Goal: Entertainment & Leisure: Browse casually

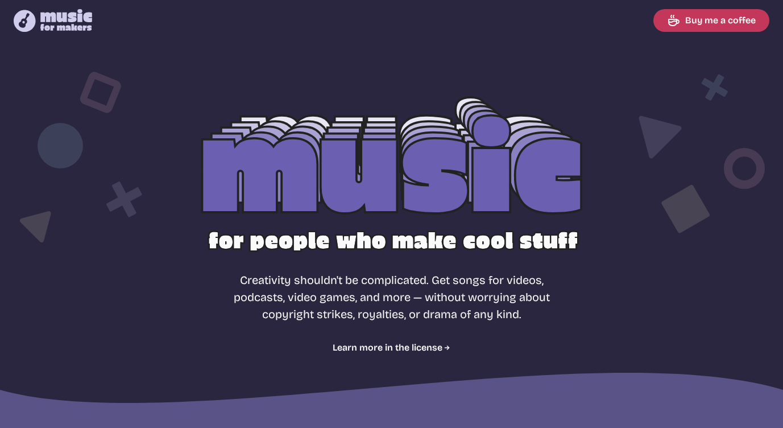
select select "most popular"
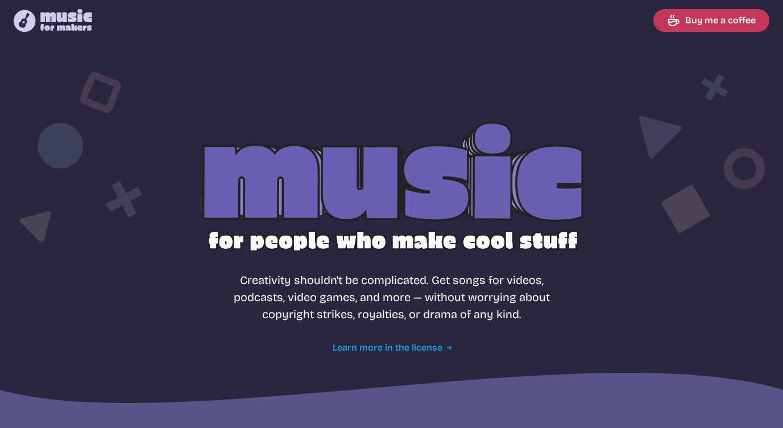
click at [417, 346] on link "Learn more in the license" at bounding box center [392, 348] width 118 height 14
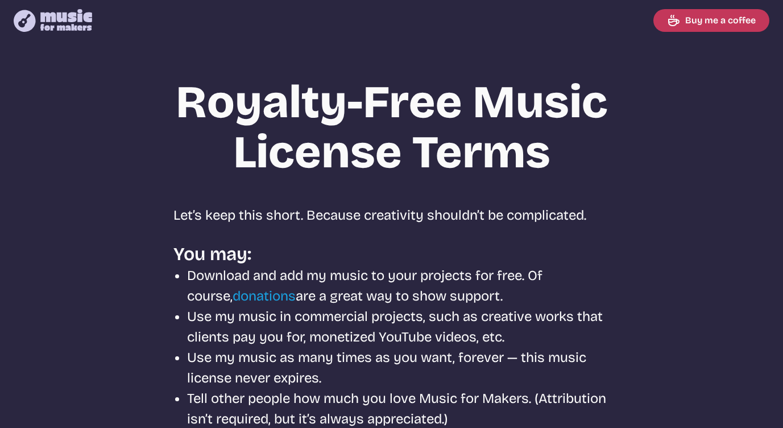
click at [64, 22] on icon "Music for Makers logo" at bounding box center [53, 20] width 78 height 23
select select "most popular"
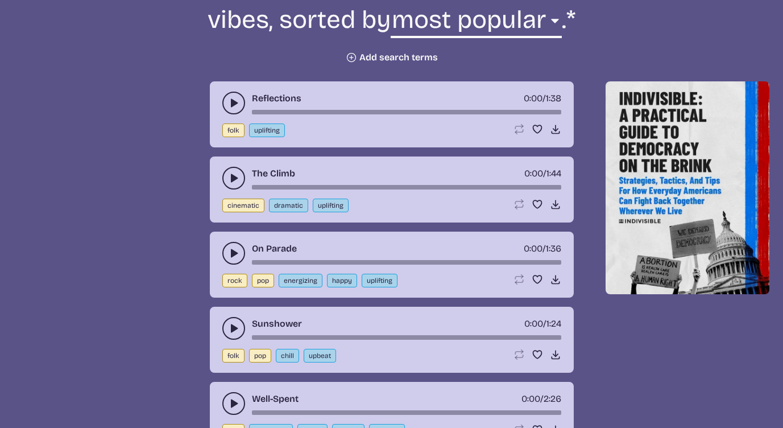
scroll to position [473, 0]
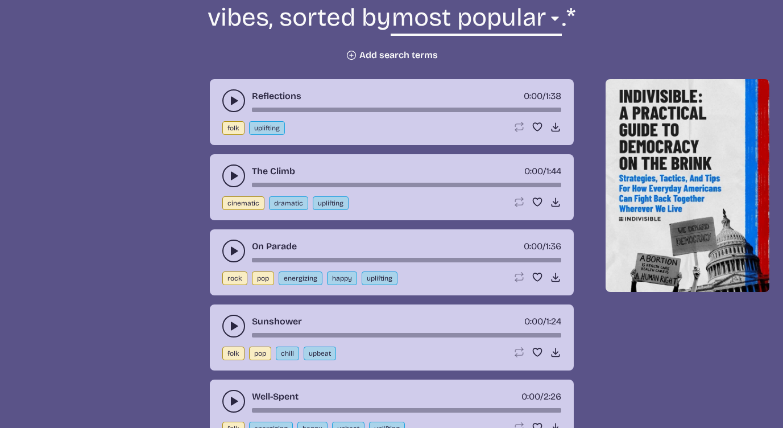
click at [233, 101] on use "play-pause toggle" at bounding box center [233, 100] width 11 height 11
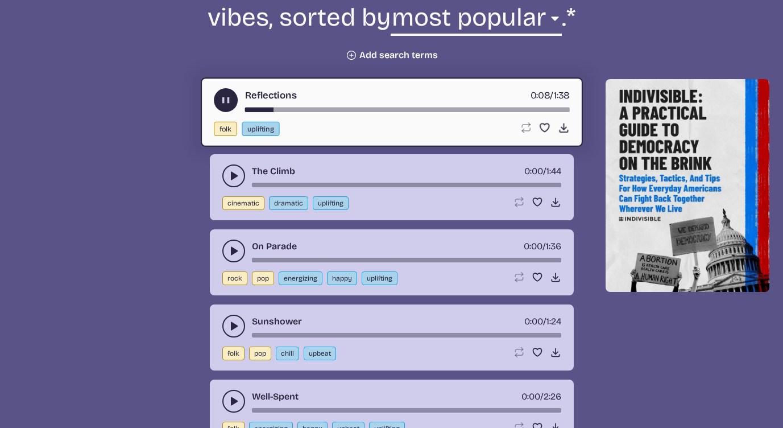
click at [228, 171] on icon "play-pause toggle" at bounding box center [233, 175] width 11 height 11
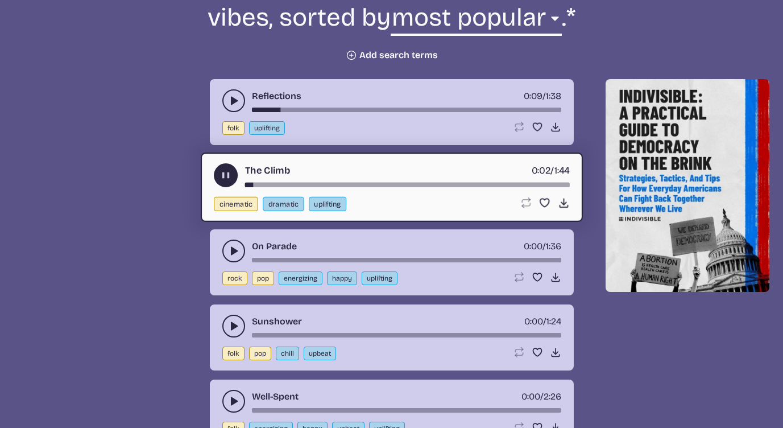
click at [236, 242] on button "play-pause toggle" at bounding box center [233, 250] width 23 height 23
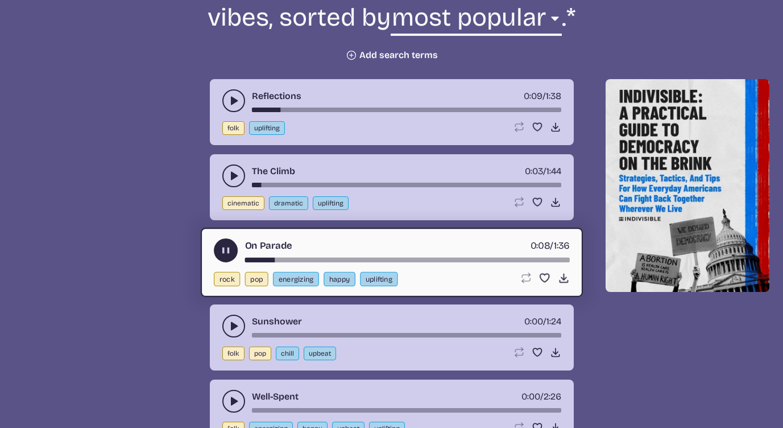
click at [230, 325] on icon "play-pause toggle" at bounding box center [233, 325] width 11 height 11
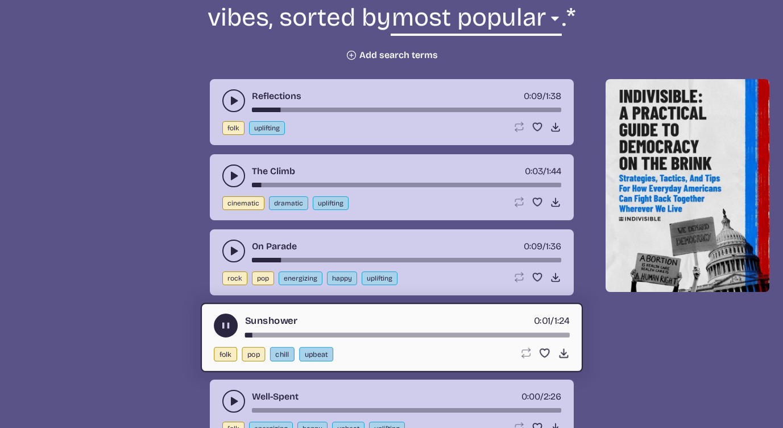
click at [222, 395] on div "Well-Spent 0:00 / 2:26" at bounding box center [391, 401] width 339 height 23
click at [226, 396] on button "play-pause toggle" at bounding box center [233, 401] width 23 height 23
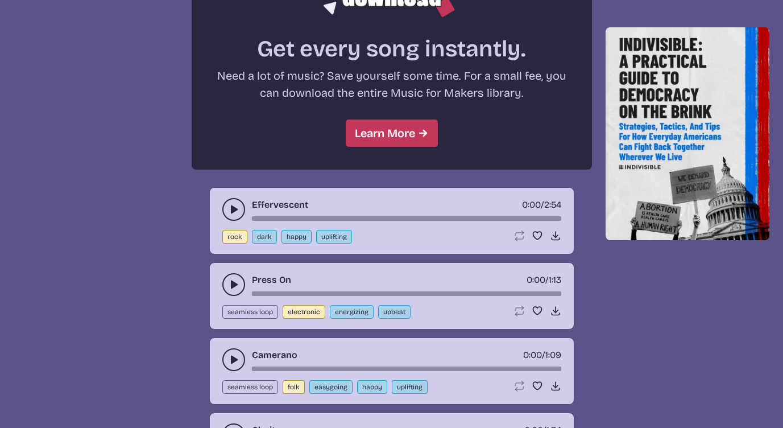
scroll to position [1029, 0]
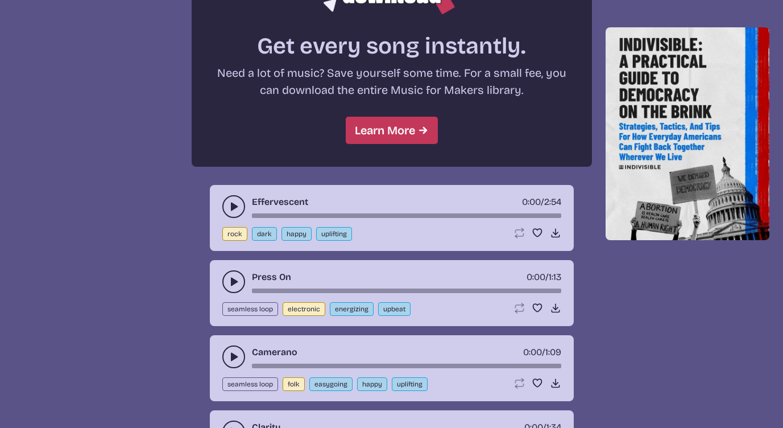
click at [231, 206] on use "play-pause toggle" at bounding box center [233, 206] width 11 height 11
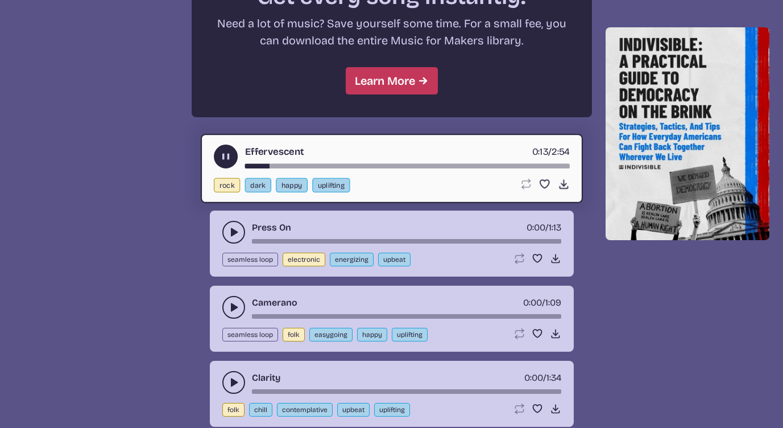
scroll to position [1084, 0]
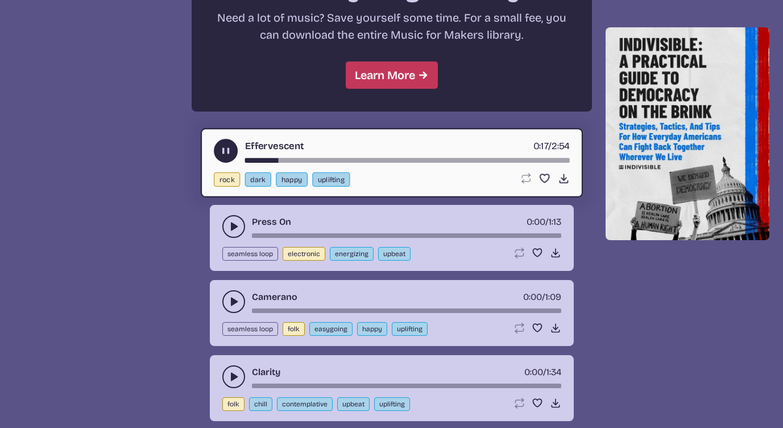
click at [228, 222] on button "play-pause toggle" at bounding box center [233, 226] width 23 height 23
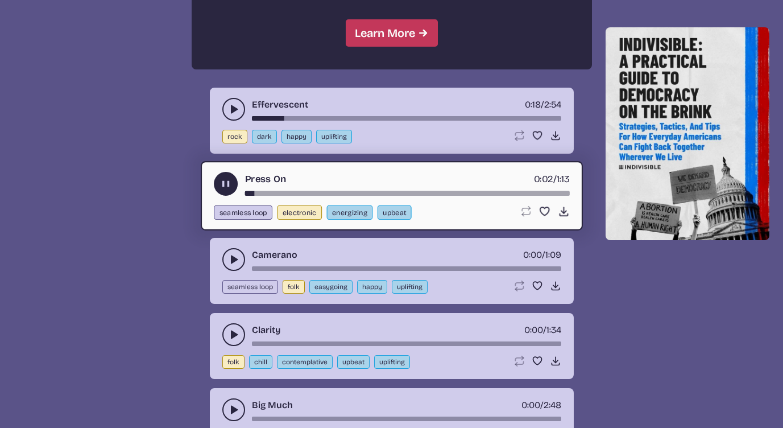
scroll to position [1134, 0]
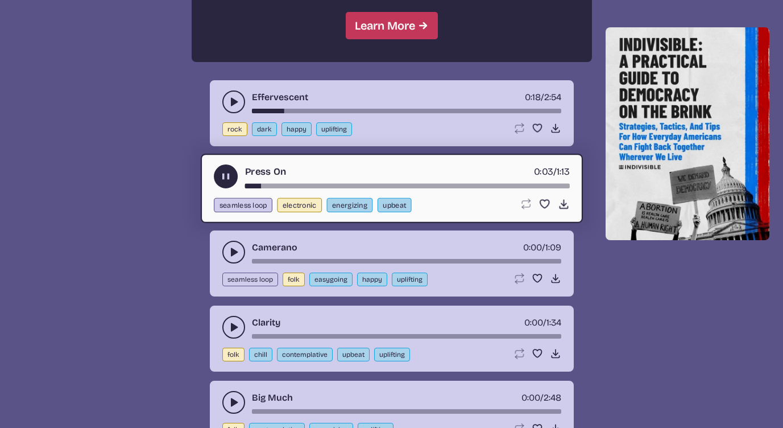
click at [234, 249] on icon "play-pause toggle" at bounding box center [233, 251] width 11 height 11
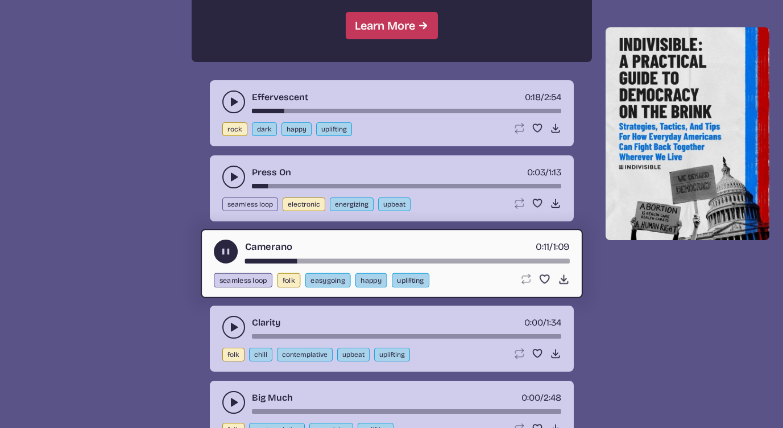
click at [232, 321] on icon "play-pause toggle" at bounding box center [233, 326] width 11 height 11
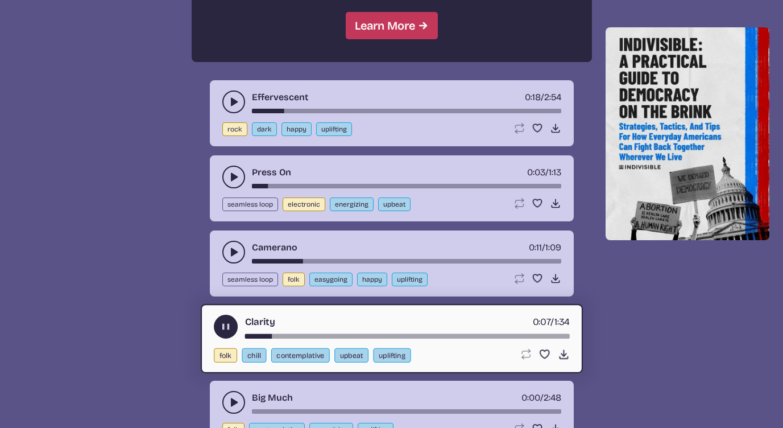
click at [237, 397] on icon "play-pause toggle" at bounding box center [233, 401] width 11 height 11
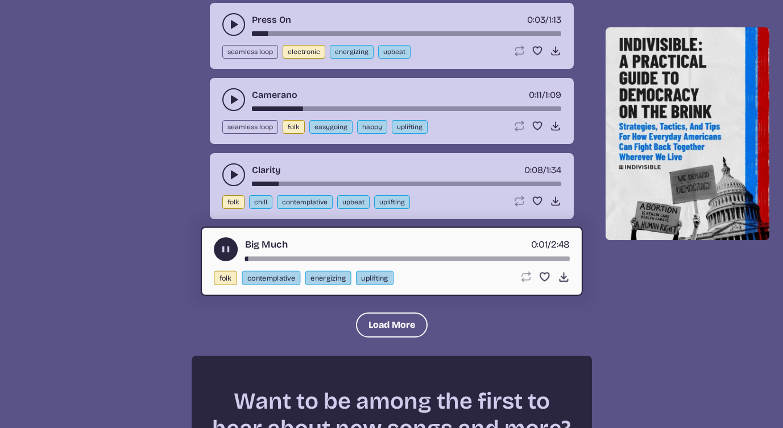
scroll to position [1300, 0]
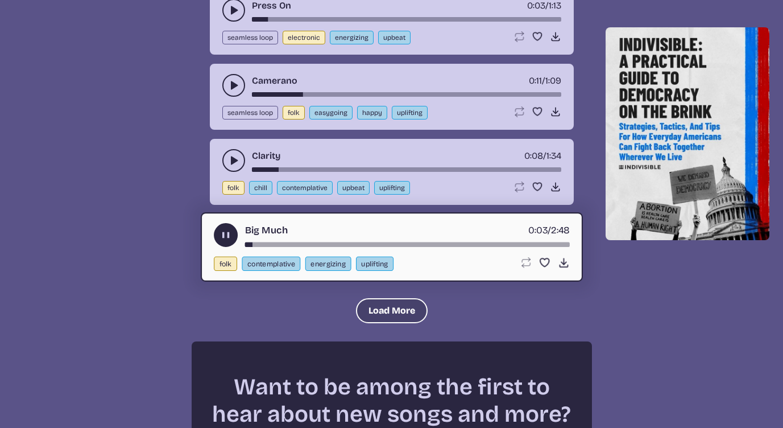
click at [408, 307] on button "Load More" at bounding box center [392, 310] width 72 height 25
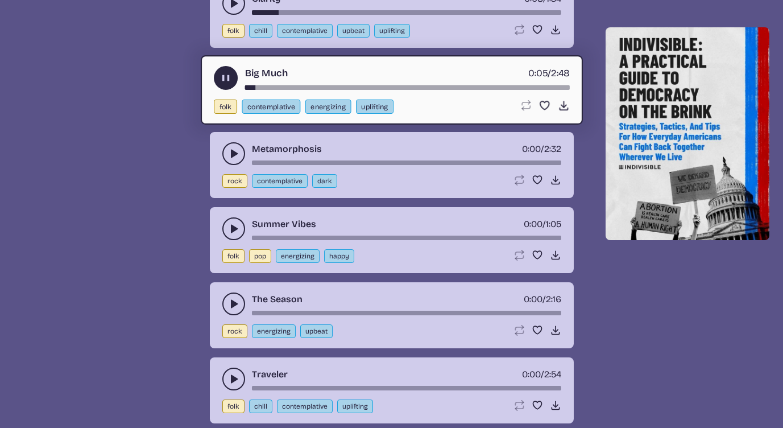
scroll to position [1459, 0]
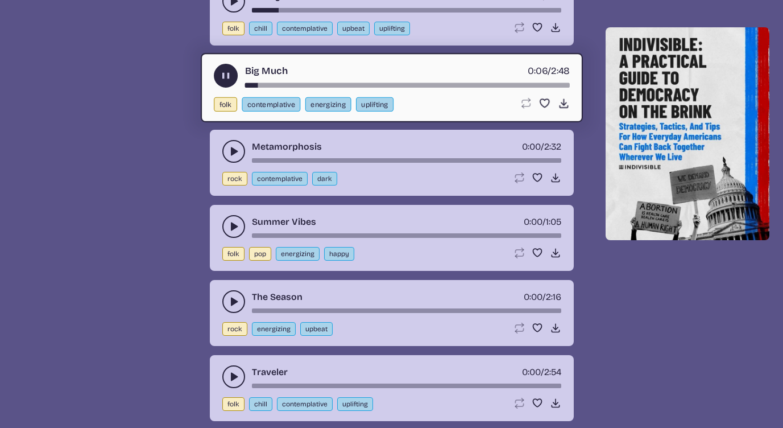
click at [231, 151] on use "play-pause toggle" at bounding box center [233, 151] width 11 height 11
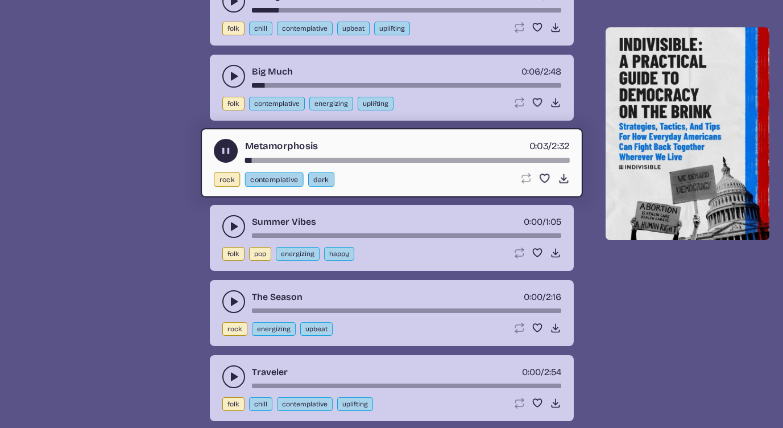
click at [229, 220] on button "play-pause toggle" at bounding box center [233, 226] width 23 height 23
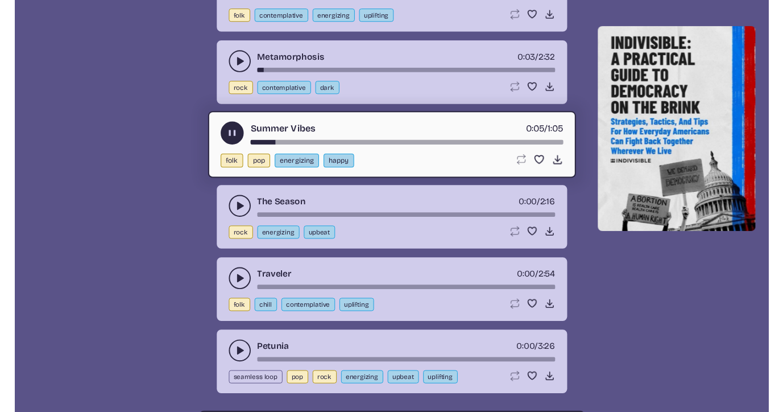
scroll to position [1549, 0]
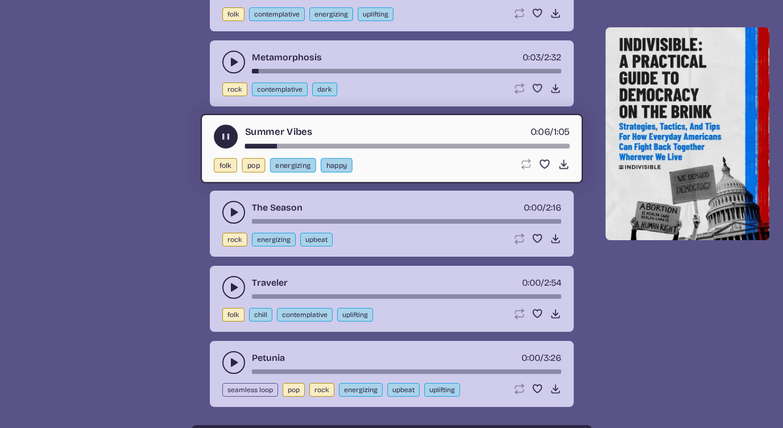
click at [227, 210] on button "play-pause toggle" at bounding box center [233, 212] width 23 height 23
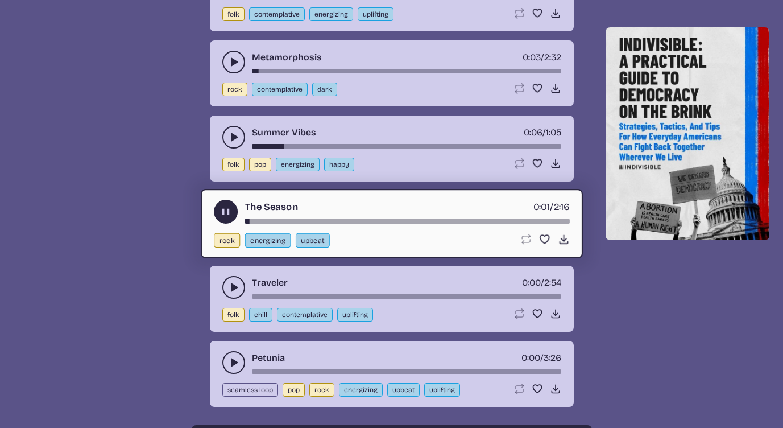
click at [225, 206] on icon "play-pause toggle" at bounding box center [226, 212] width 12 height 12
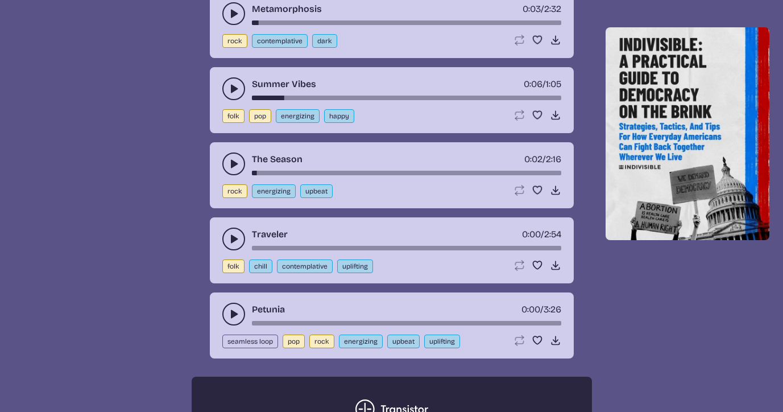
scroll to position [1600, 0]
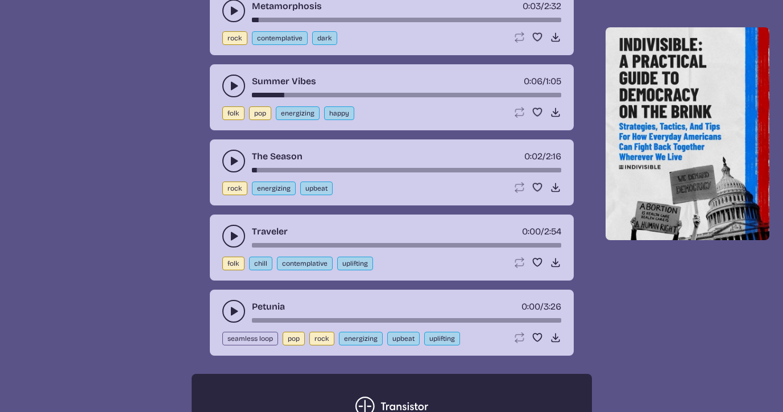
click at [227, 317] on button "play-pause toggle" at bounding box center [233, 311] width 23 height 23
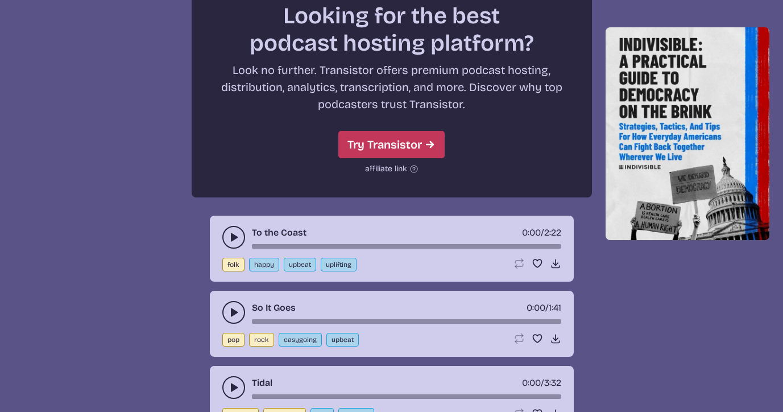
scroll to position [2036, 0]
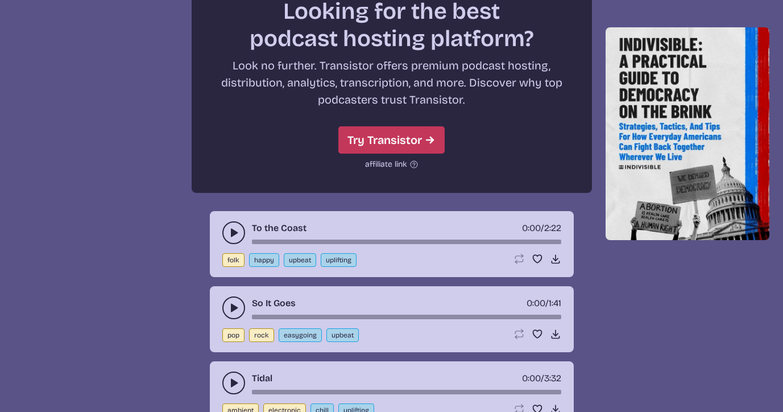
click at [232, 228] on icon "play-pause toggle" at bounding box center [233, 232] width 11 height 11
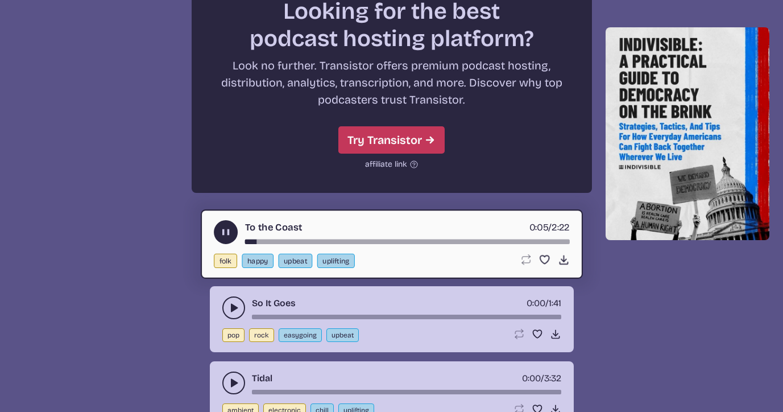
click at [229, 309] on icon "play-pause toggle" at bounding box center [233, 307] width 11 height 11
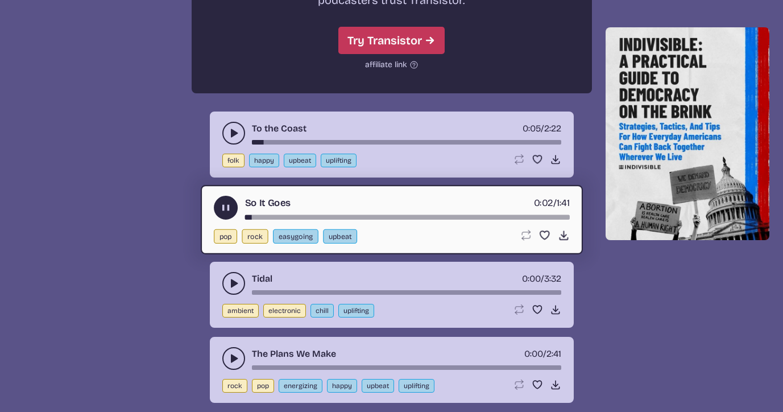
scroll to position [2139, 0]
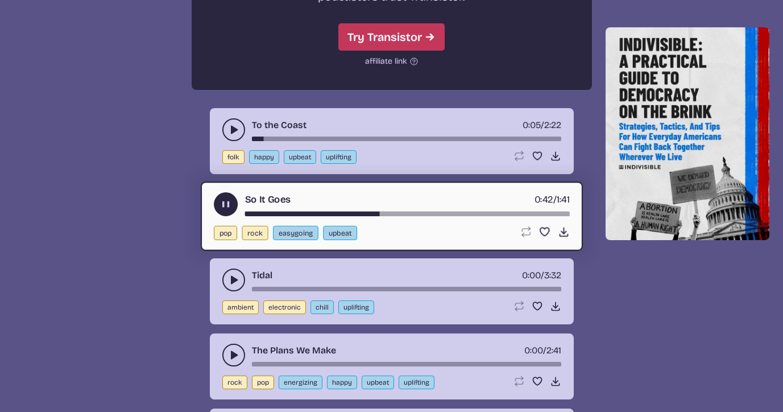
click at [224, 276] on button "play-pause toggle" at bounding box center [233, 279] width 23 height 23
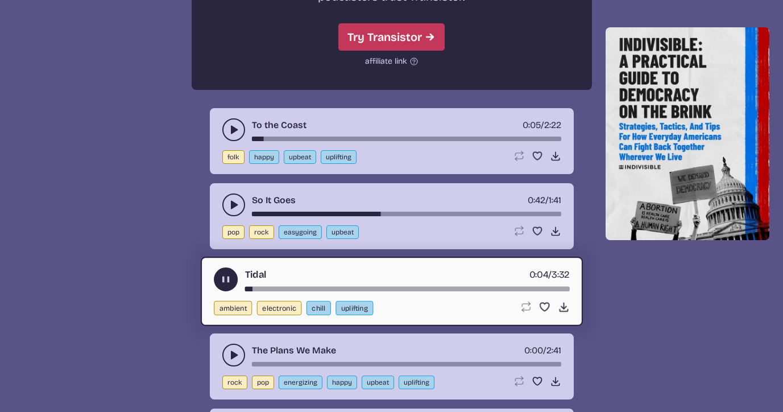
click at [228, 284] on icon "play-pause toggle" at bounding box center [226, 280] width 12 height 12
